Goal: Task Accomplishment & Management: Complete application form

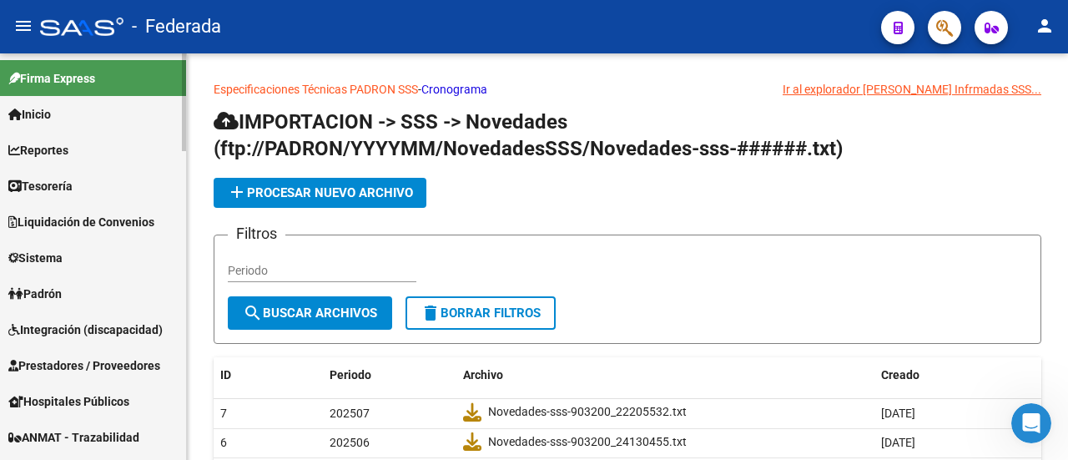
click at [114, 295] on link "Padrón" at bounding box center [93, 293] width 186 height 36
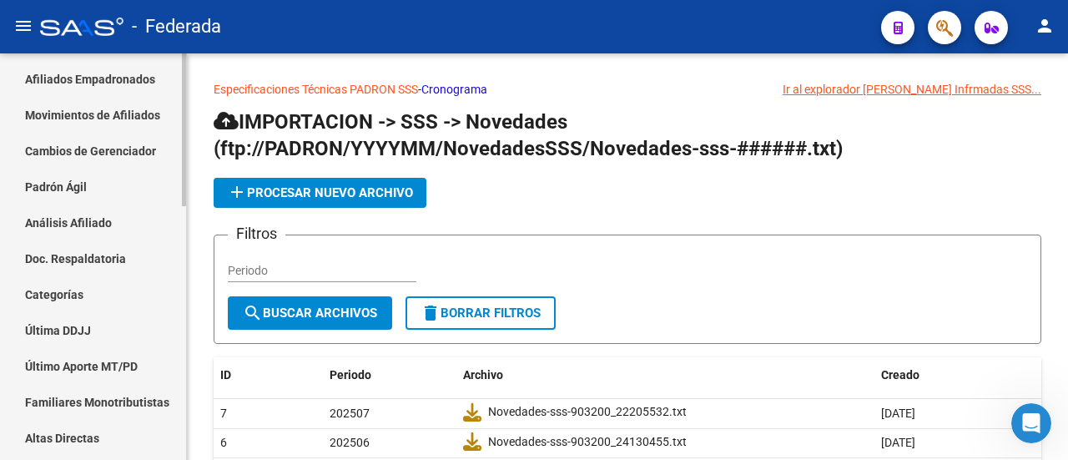
scroll to position [334, 0]
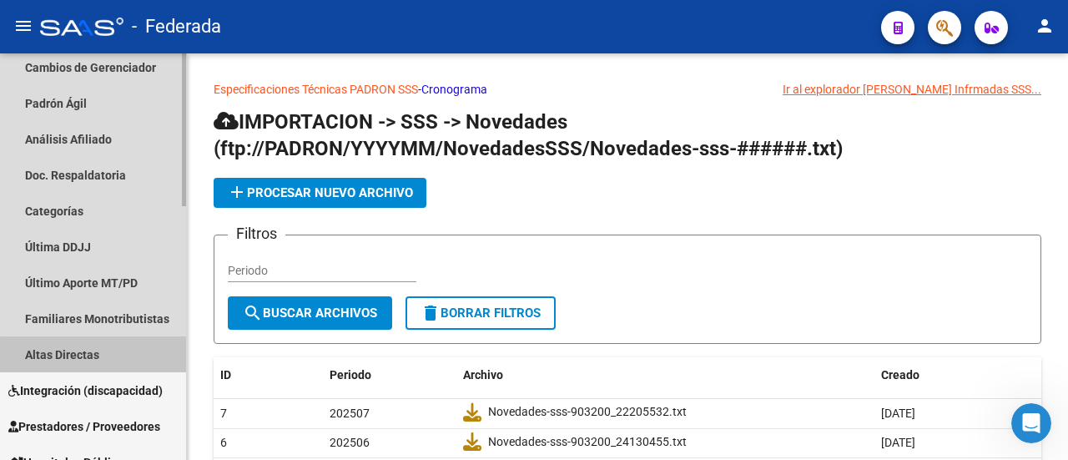
click at [94, 356] on link "Altas Directas" at bounding box center [93, 354] width 186 height 36
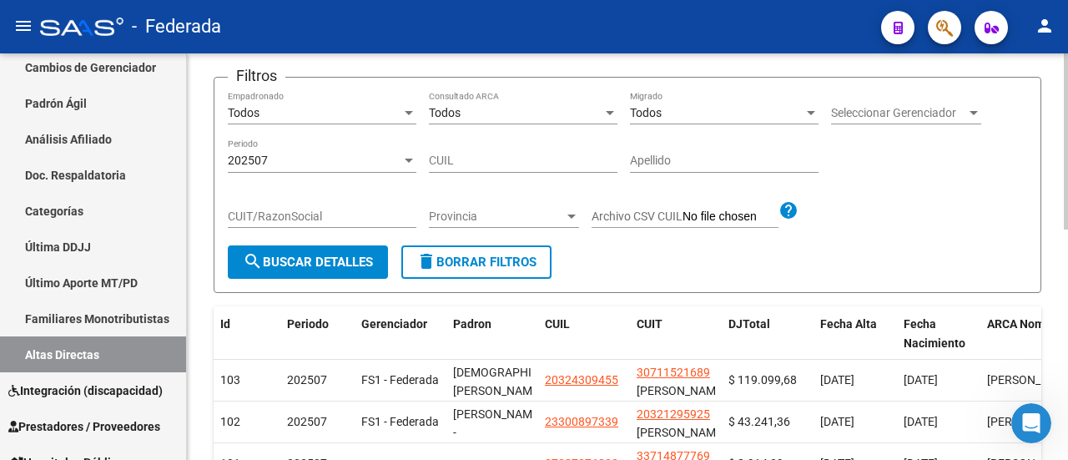
scroll to position [83, 0]
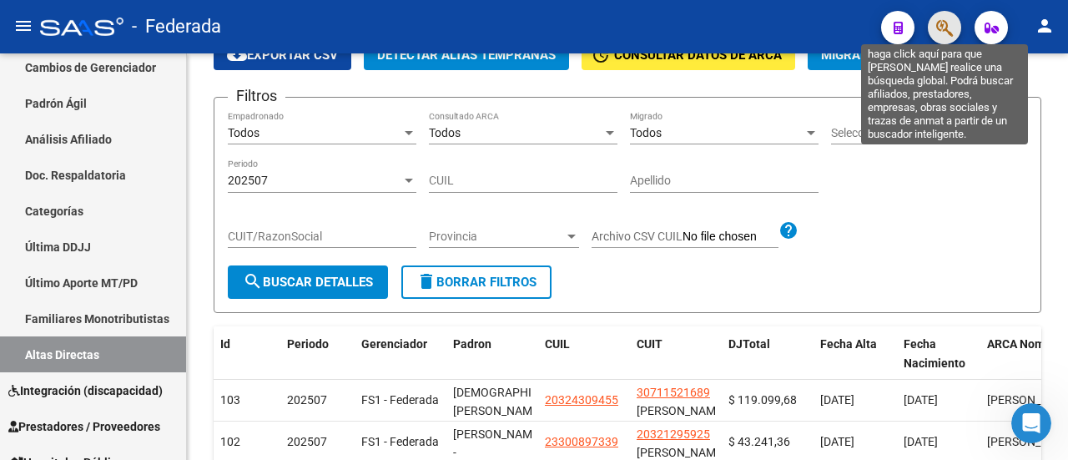
click at [946, 31] on icon "button" at bounding box center [944, 27] width 17 height 19
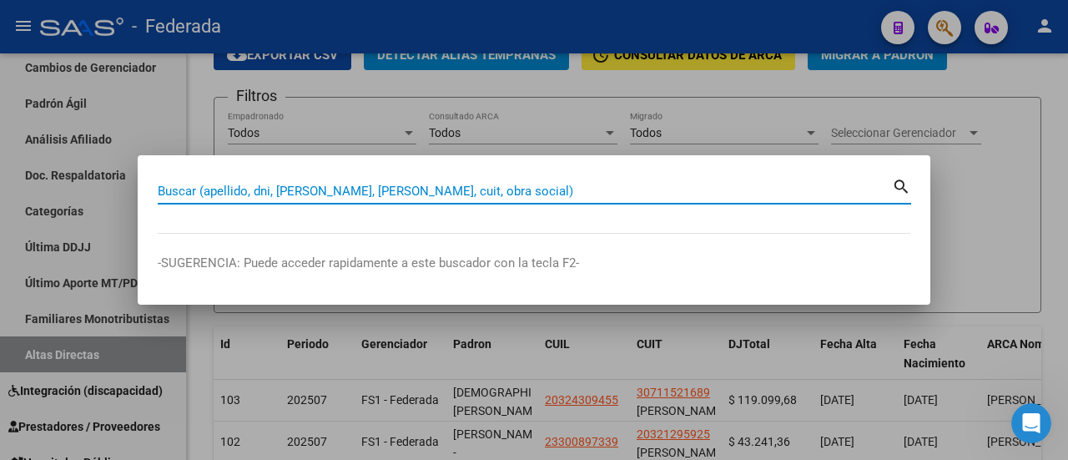
click at [401, 191] on input "Buscar (apellido, dni, [PERSON_NAME], [PERSON_NAME], cuit, obra social)" at bounding box center [525, 191] width 734 height 15
paste input "57326115"
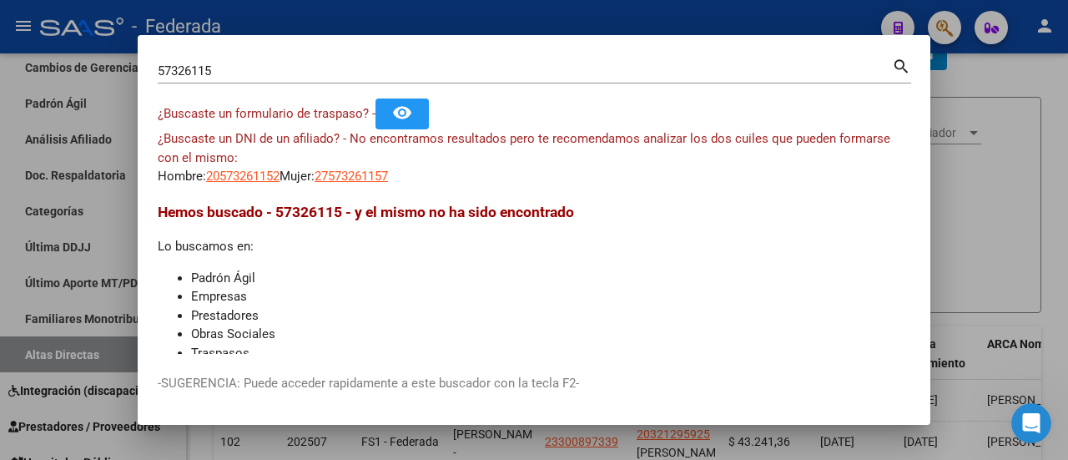
drag, startPoint x: 243, startPoint y: 62, endPoint x: 143, endPoint y: 62, distance: 100.2
click at [143, 62] on mat-dialog-content "57326115 Buscar (apellido, dni, cuil, nro traspaso, cuit, obra social) search ¿…" at bounding box center [534, 204] width 793 height 299
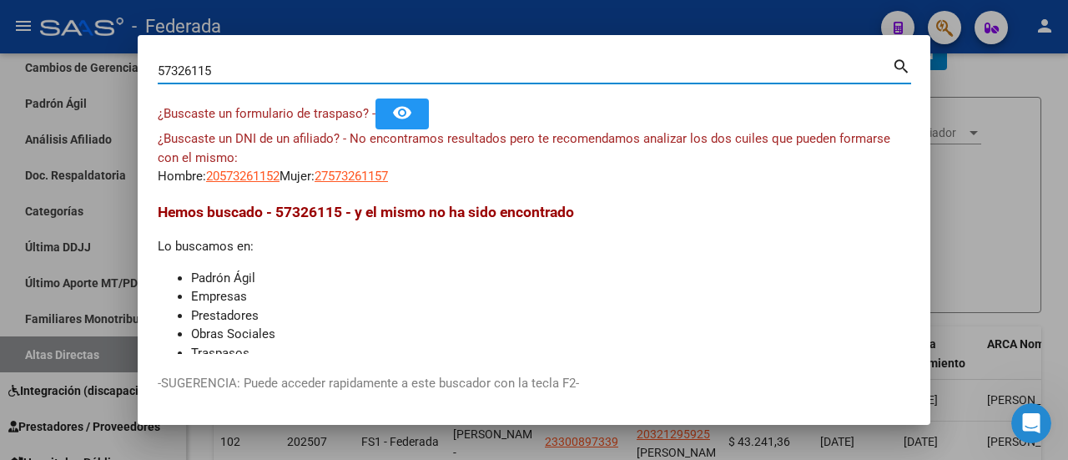
drag, startPoint x: 233, startPoint y: 74, endPoint x: 134, endPoint y: 68, distance: 99.5
click at [134, 68] on div "57326115 Buscar (apellido, dni, cuil, nro traspaso, cuit, obra social) search ¿…" at bounding box center [534, 230] width 1068 height 460
paste input "20-57326115-2"
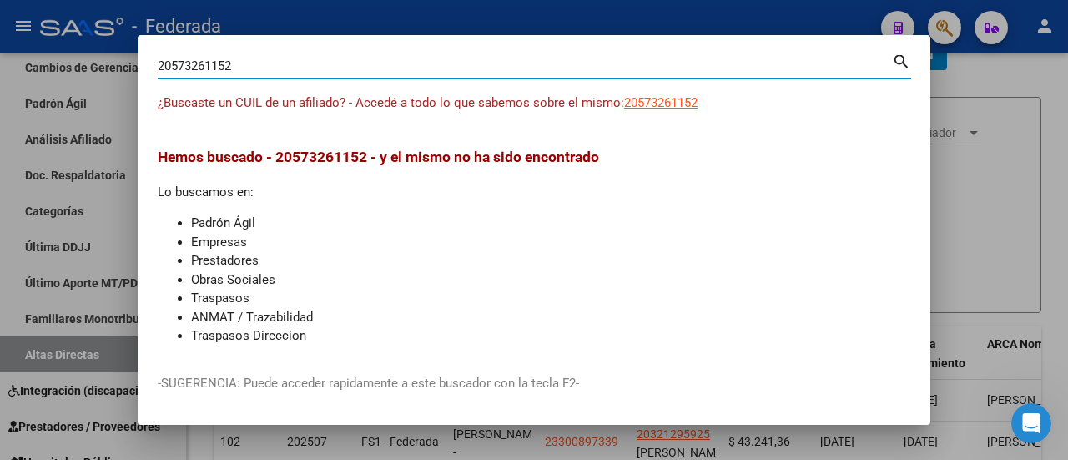
scroll to position [0, 0]
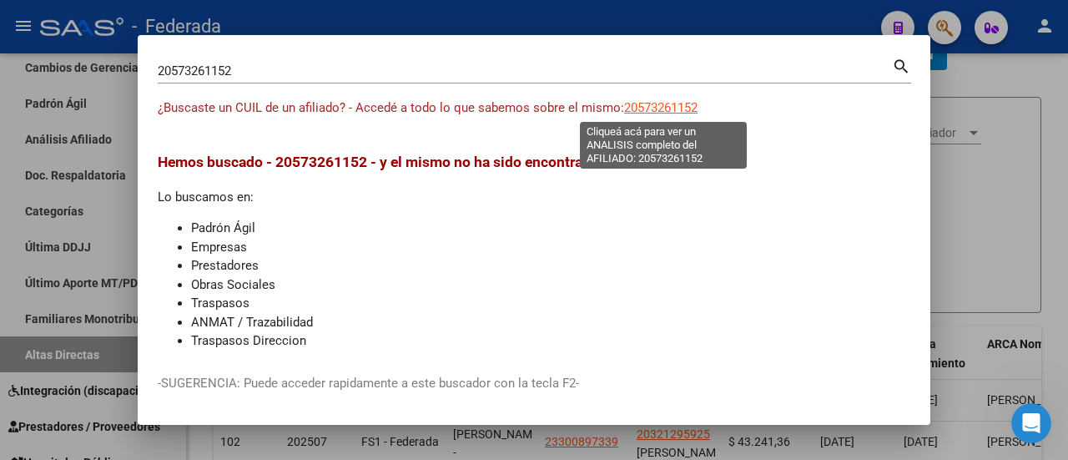
click at [680, 106] on span "20573261152" at bounding box center [660, 107] width 73 height 15
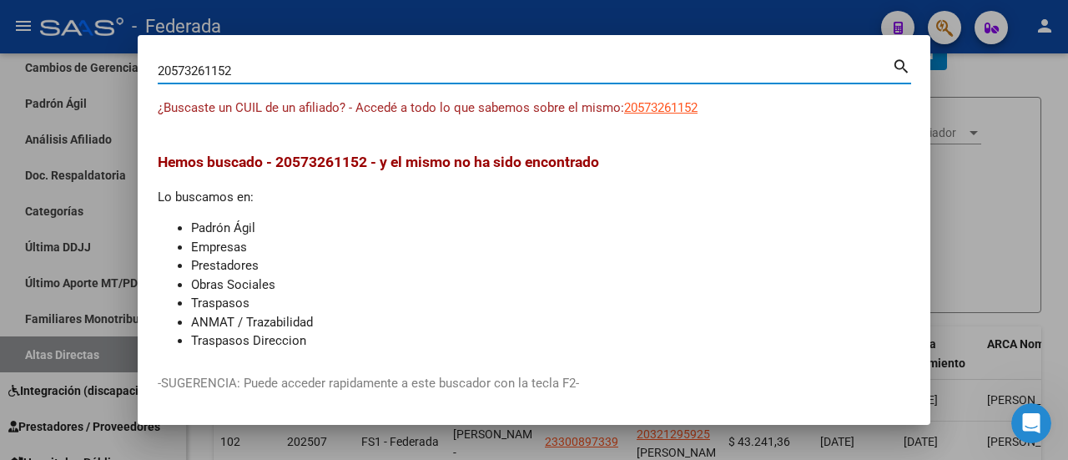
drag, startPoint x: 250, startPoint y: 66, endPoint x: 120, endPoint y: 58, distance: 130.4
click at [120, 58] on div "20573261152 Buscar (apellido, dni, cuil, nro traspaso, cuit, obra social) searc…" at bounding box center [534, 230] width 1068 height 460
paste input "7-30254809-4"
type input "27302548094"
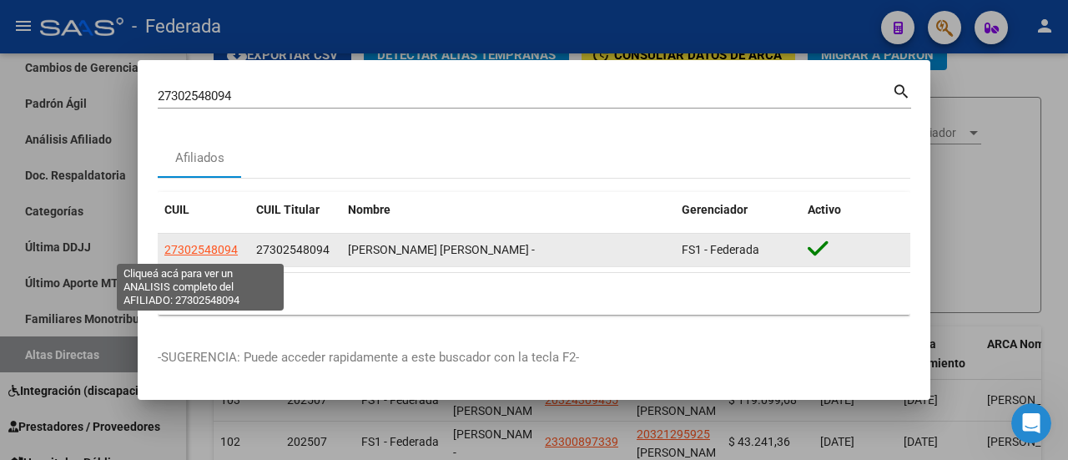
click at [195, 244] on span "27302548094" at bounding box center [200, 249] width 73 height 13
type textarea "27302548094"
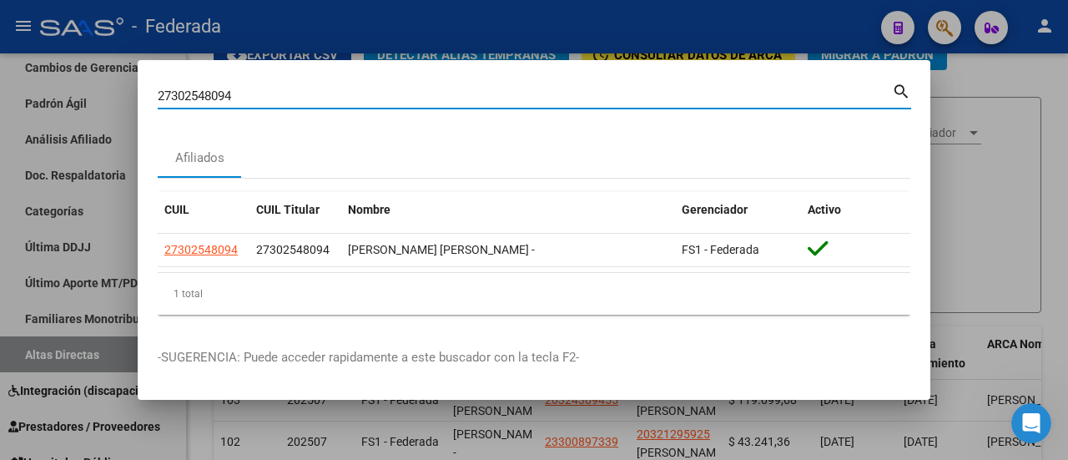
drag, startPoint x: 274, startPoint y: 93, endPoint x: 95, endPoint y: 84, distance: 178.8
click at [95, 84] on div "27302548094 Buscar (apellido, dni, cuil, nro traspaso, cuit, obra social) searc…" at bounding box center [534, 230] width 1068 height 460
paste input "0-29046780-3"
type input "20290467803"
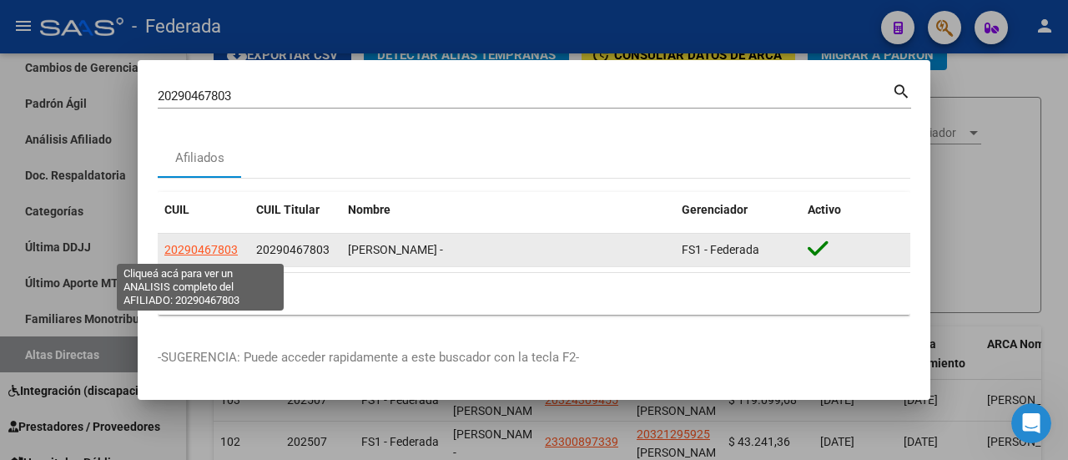
click at [206, 249] on span "20290467803" at bounding box center [200, 249] width 73 height 13
type textarea "20290467803"
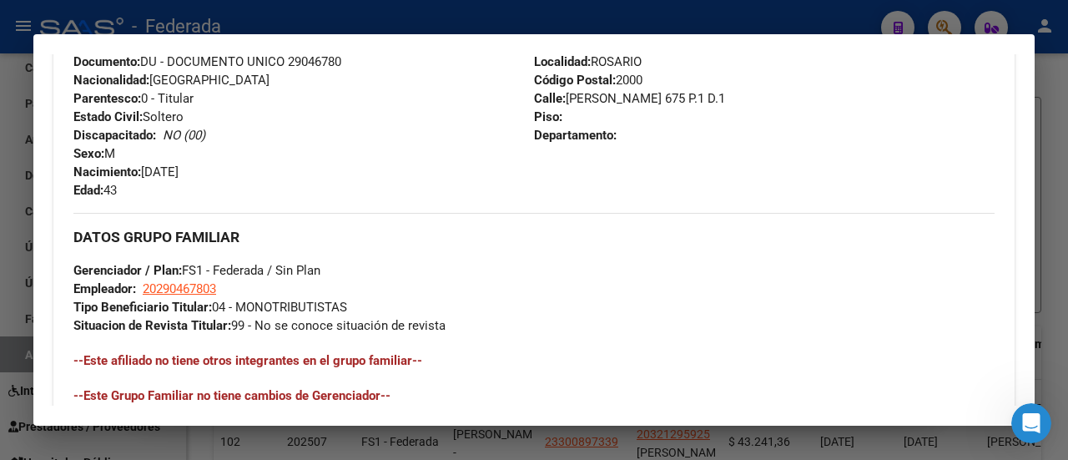
scroll to position [667, 0]
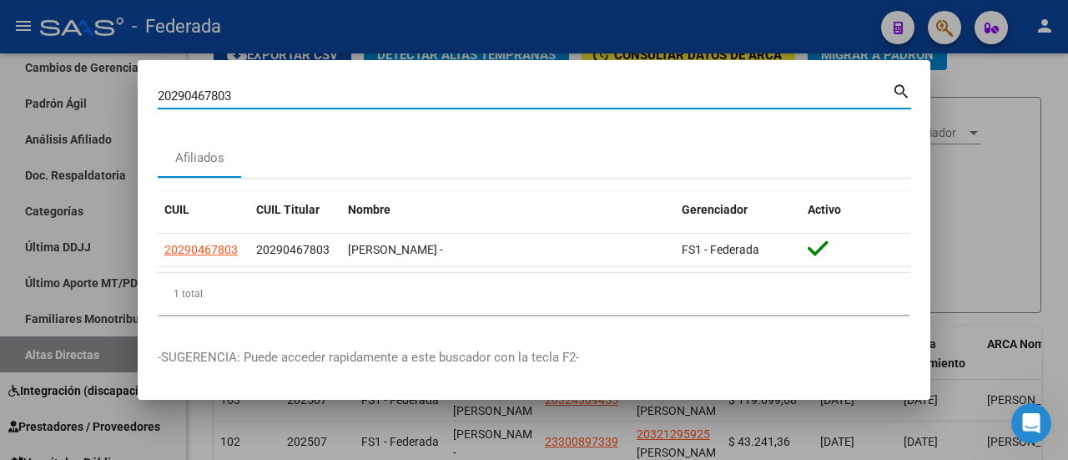
drag, startPoint x: 243, startPoint y: 97, endPoint x: 122, endPoint y: 88, distance: 121.3
click at [122, 88] on div "20290467803 Buscar (apellido, dni, cuil, nro traspaso, cuit, obra social) searc…" at bounding box center [534, 230] width 1068 height 460
paste input "7-27557224-7"
type input "27275572247"
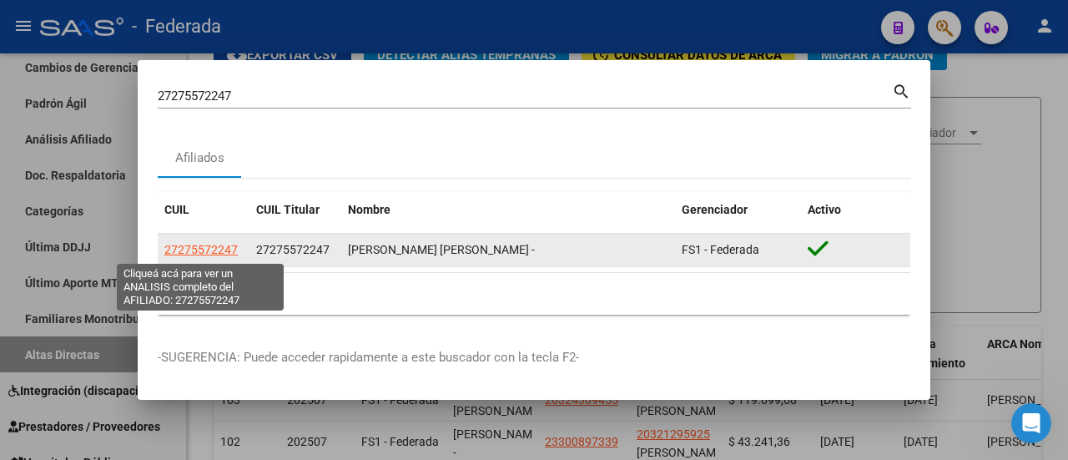
click at [219, 250] on span "27275572247" at bounding box center [200, 249] width 73 height 13
type textarea "27275572247"
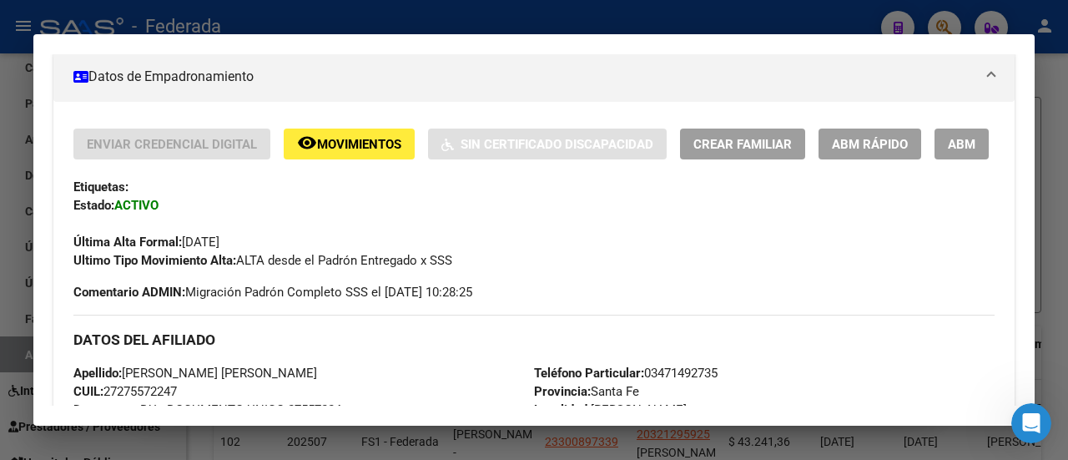
scroll to position [250, 0]
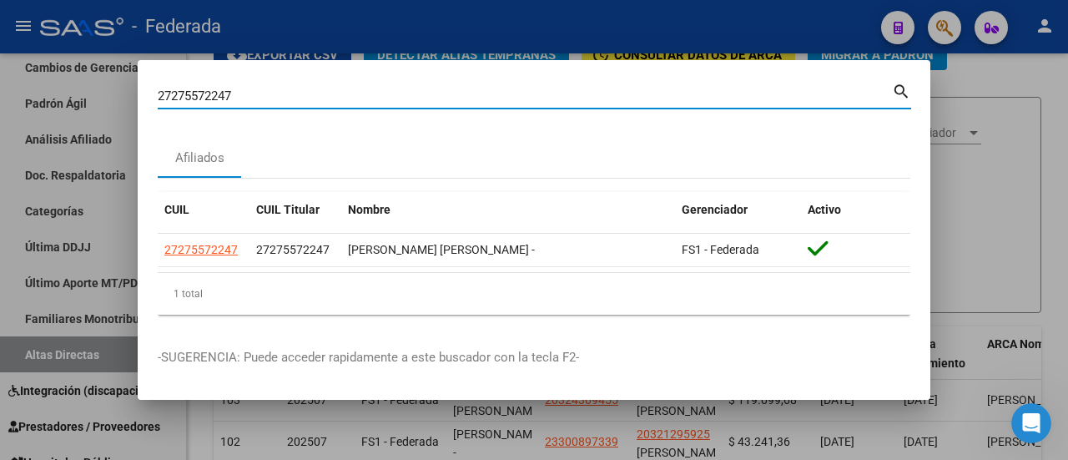
drag, startPoint x: 248, startPoint y: 96, endPoint x: 130, endPoint y: 92, distance: 117.8
click at [130, 92] on div "27275572247 Buscar (apellido, dni, cuil, nro traspaso, cuit, obra social) searc…" at bounding box center [534, 230] width 1068 height 460
paste input "-27557224-"
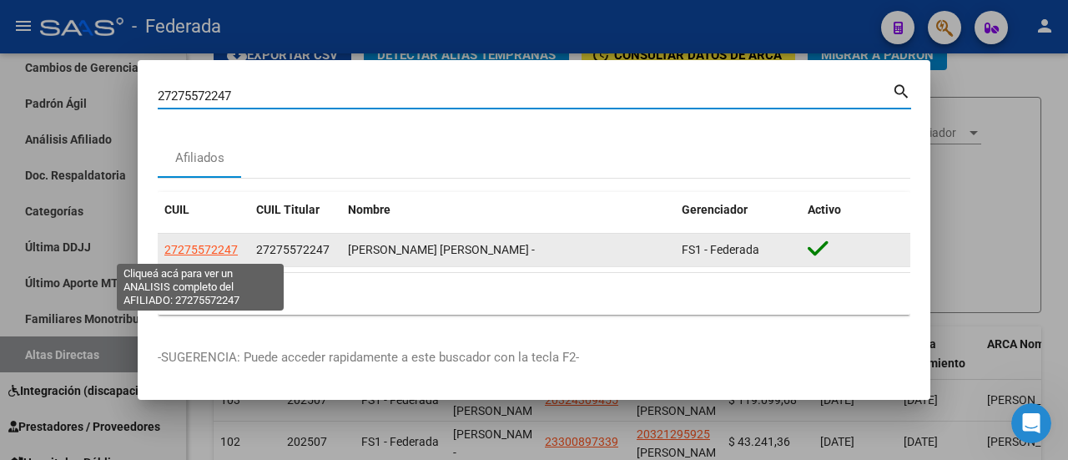
click at [204, 248] on span "27275572247" at bounding box center [200, 249] width 73 height 13
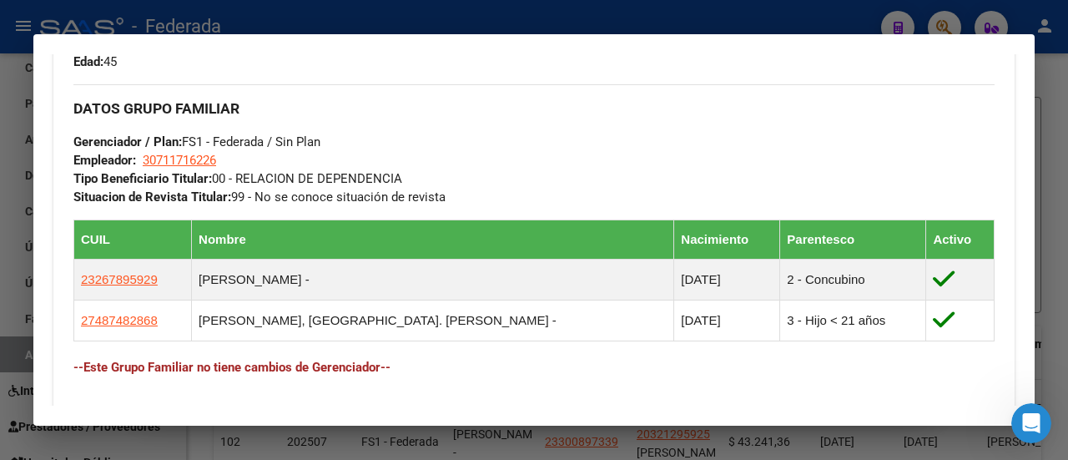
scroll to position [668, 0]
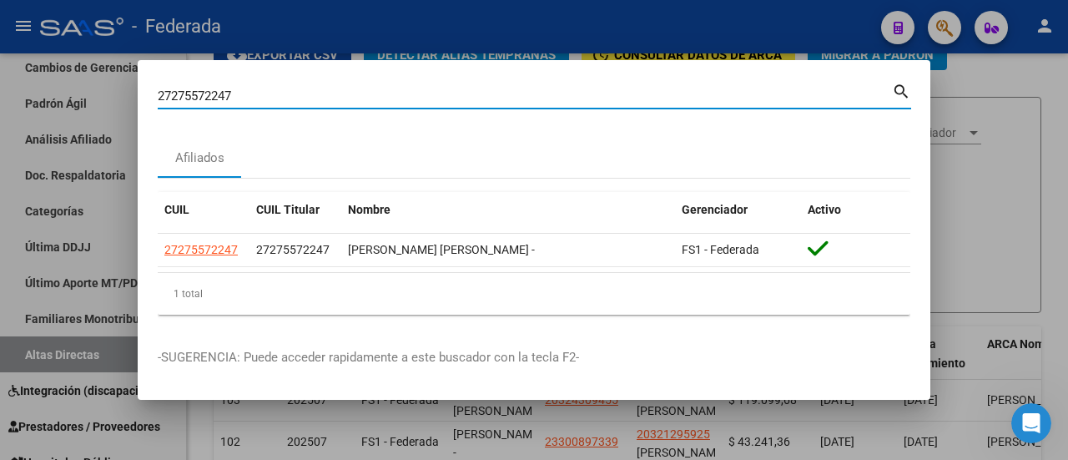
drag, startPoint x: 257, startPoint y: 93, endPoint x: 123, endPoint y: 88, distance: 134.5
click at [123, 88] on div "27275572247 Buscar (apellido, dni, cuil, nro traspaso, cuit, obra social) searc…" at bounding box center [534, 230] width 1068 height 460
paste input "-30254809-4"
type input "27302548094"
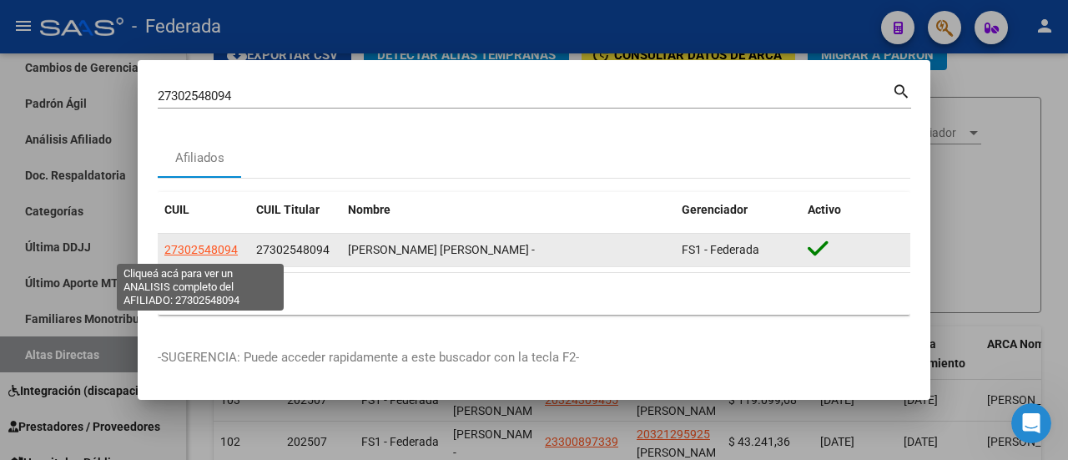
click at [185, 253] on span "27302548094" at bounding box center [200, 249] width 73 height 13
type textarea "27302548094"
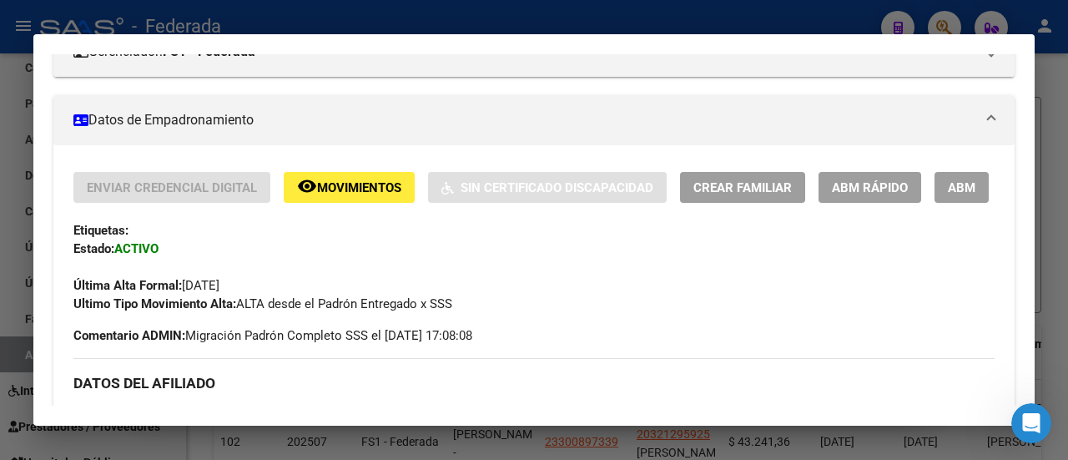
scroll to position [0, 0]
